Goal: Find specific page/section: Find specific page/section

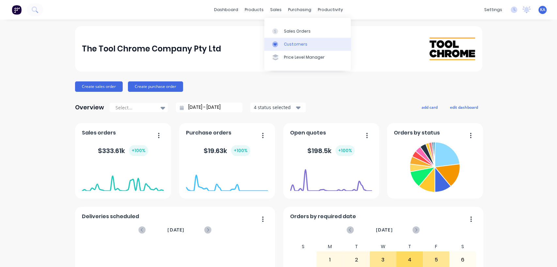
click at [290, 45] on div "Customers" at bounding box center [295, 44] width 23 height 6
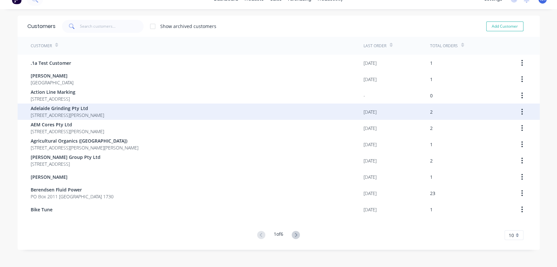
scroll to position [16, 0]
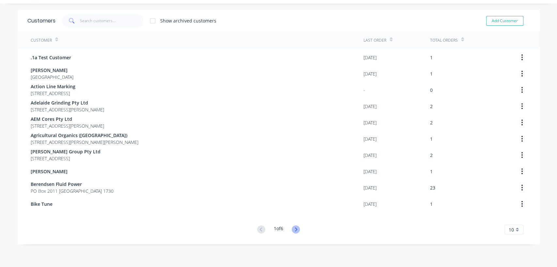
click at [295, 230] on icon at bounding box center [296, 230] width 2 height 4
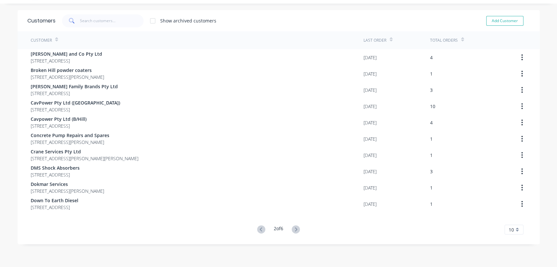
click at [295, 230] on icon at bounding box center [296, 230] width 2 height 4
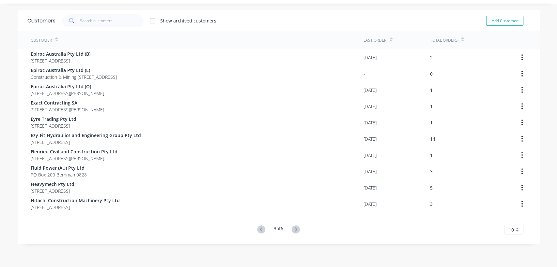
click at [295, 230] on icon at bounding box center [296, 230] width 2 height 4
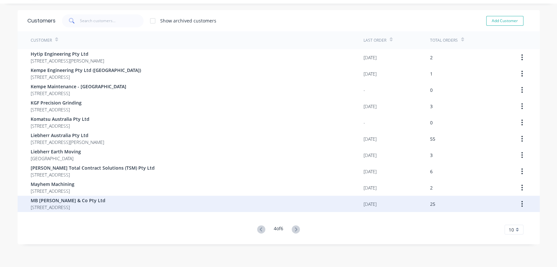
click at [83, 202] on span "MB [PERSON_NAME] & Co Pty Ltd" at bounding box center [68, 200] width 75 height 7
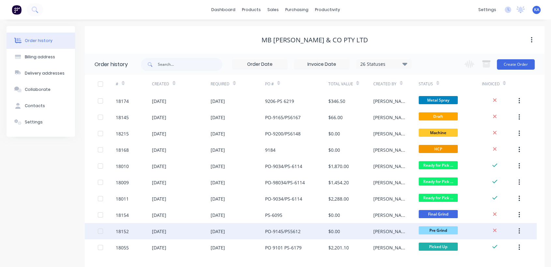
click at [297, 233] on div "PO-9145/PS5612" at bounding box center [283, 231] width 36 height 7
